Goal: Task Accomplishment & Management: Use online tool/utility

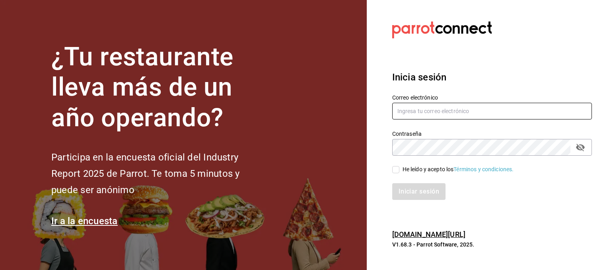
type input "[EMAIL_ADDRESS][DOMAIN_NAME]"
click at [394, 166] on input "He leído y acepto los Términos y condiciones." at bounding box center [395, 169] width 7 height 7
checkbox input "true"
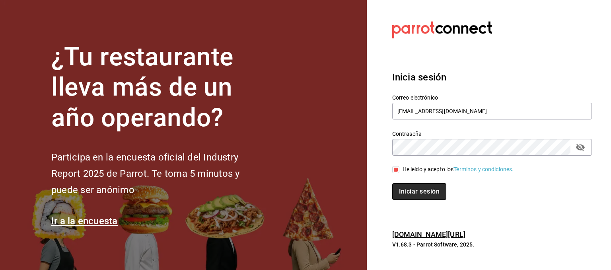
click at [419, 189] on button "Iniciar sesión" at bounding box center [419, 191] width 54 height 17
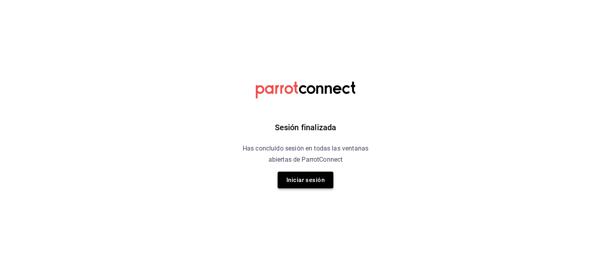
click at [318, 179] on button "Iniciar sesión" at bounding box center [306, 180] width 56 height 17
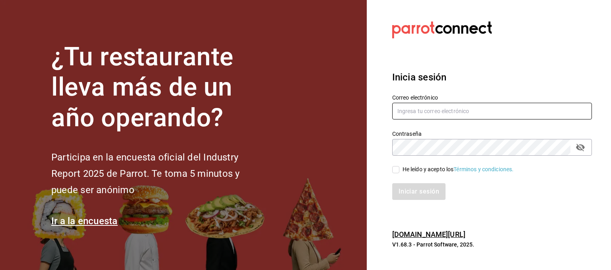
type input "[EMAIL_ADDRESS][DOMAIN_NAME]"
click at [394, 168] on input "He leído y acepto los Términos y condiciones." at bounding box center [395, 169] width 7 height 7
checkbox input "true"
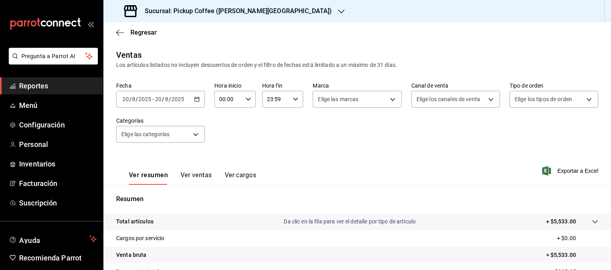
click at [264, 10] on div "Sucursal: Pickup Coffee ([PERSON_NAME][GEOGRAPHIC_DATA])" at bounding box center [229, 11] width 238 height 22
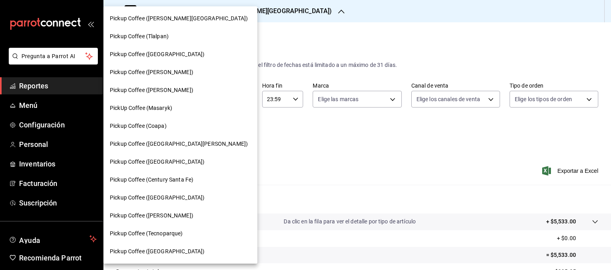
scroll to position [224, 0]
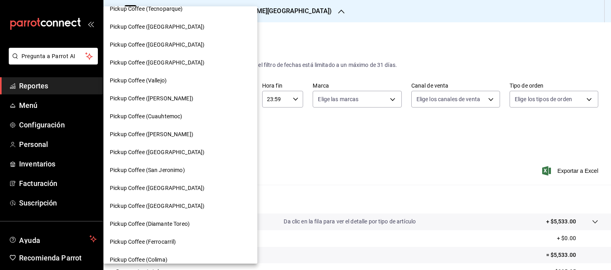
click at [181, 168] on span "Pickup Coffee (San Jeronimo)" at bounding box center [147, 170] width 75 height 8
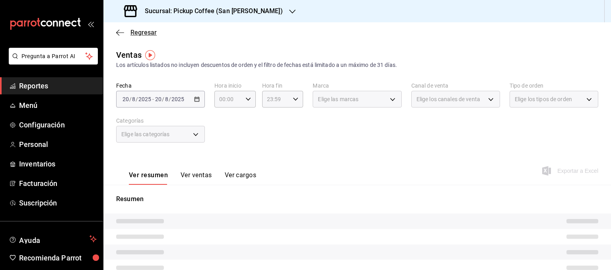
click at [142, 31] on span "Regresar" at bounding box center [144, 33] width 26 height 8
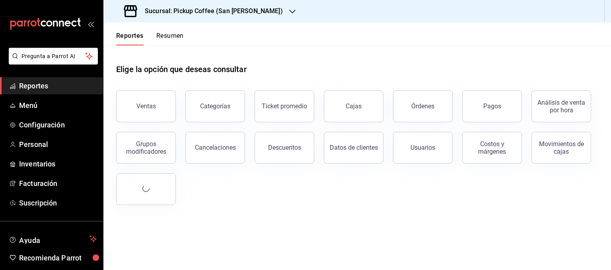
click at [168, 35] on button "Resumen" at bounding box center [169, 39] width 27 height 14
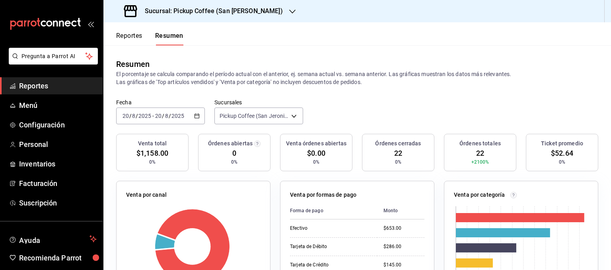
click at [197, 117] on icon "button" at bounding box center [197, 116] width 6 height 6
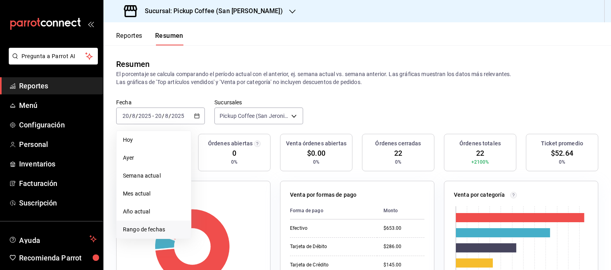
click at [135, 230] on span "Rango de fechas" at bounding box center [154, 229] width 62 height 8
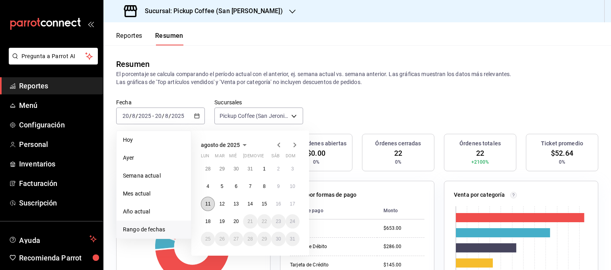
click at [204, 201] on button "11" at bounding box center [208, 204] width 14 height 14
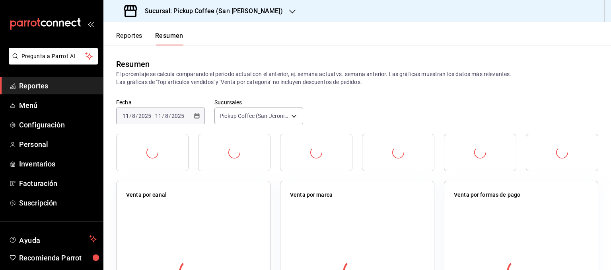
click at [413, 105] on div "Fecha 2025-08-11 11 / 8 / 2025 - 2025-08-11 11 / 8 / 2025 Sucursales Pickup Cof…" at bounding box center [357, 116] width 508 height 35
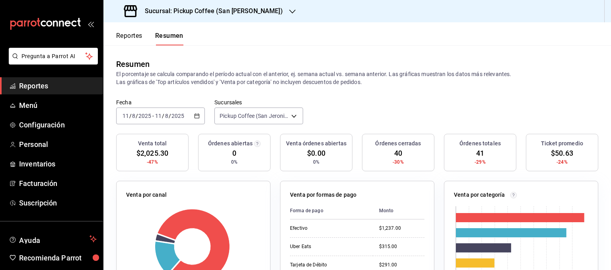
click at [336, 113] on div "Fecha 2025-08-11 11 / 8 / 2025 - 2025-08-11 11 / 8 / 2025 Sucursales Pickup Cof…" at bounding box center [357, 116] width 508 height 35
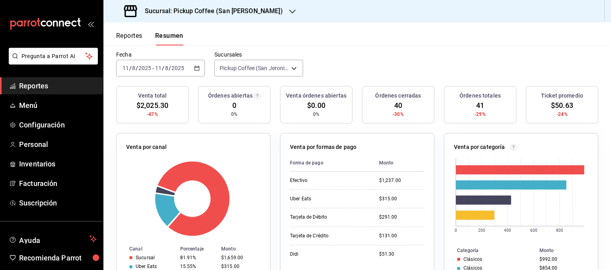
scroll to position [32, 0]
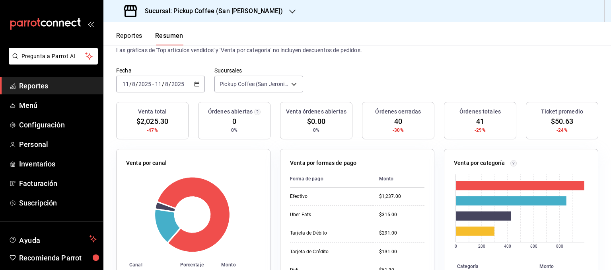
click at [363, 149] on div "Venta por formas de pago Forma de pago Monto Efectivo $1,237.00 Uber Eats $315.…" at bounding box center [357, 232] width 154 height 167
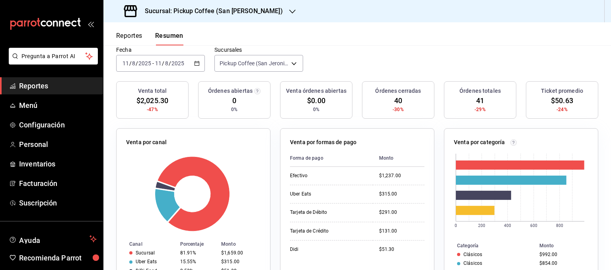
scroll to position [48, 0]
